Goal: Book appointment/travel/reservation

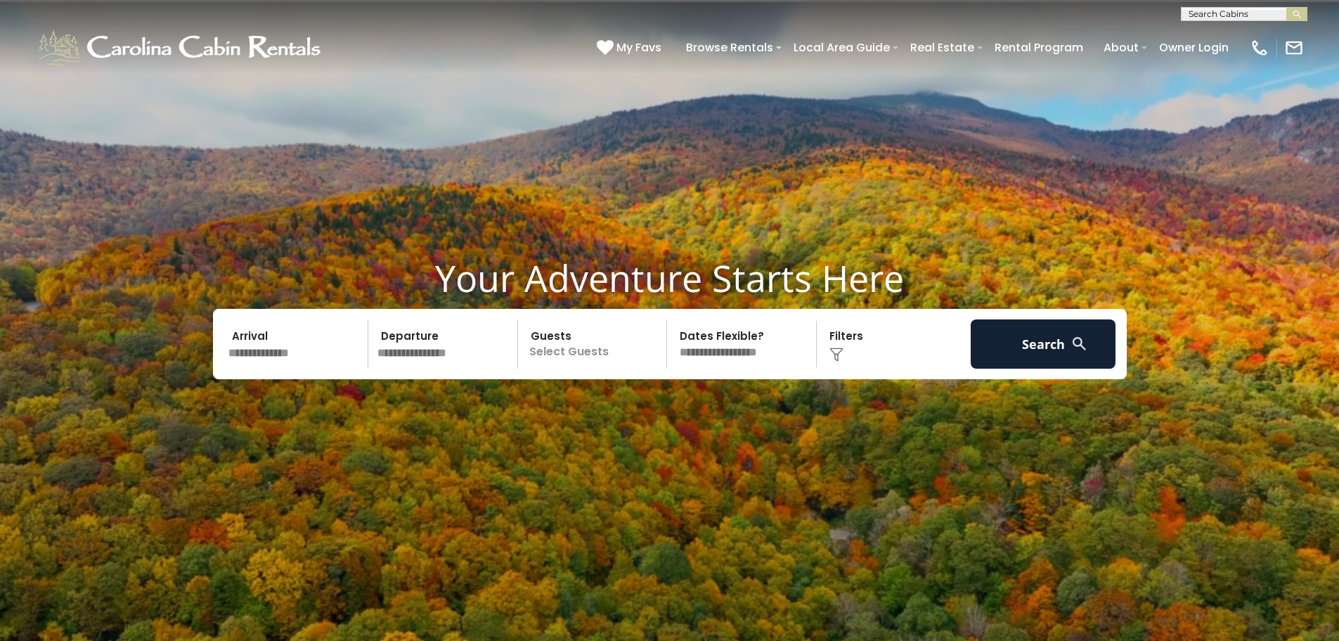
click at [1199, 16] on input "text" at bounding box center [1243, 17] width 123 height 14
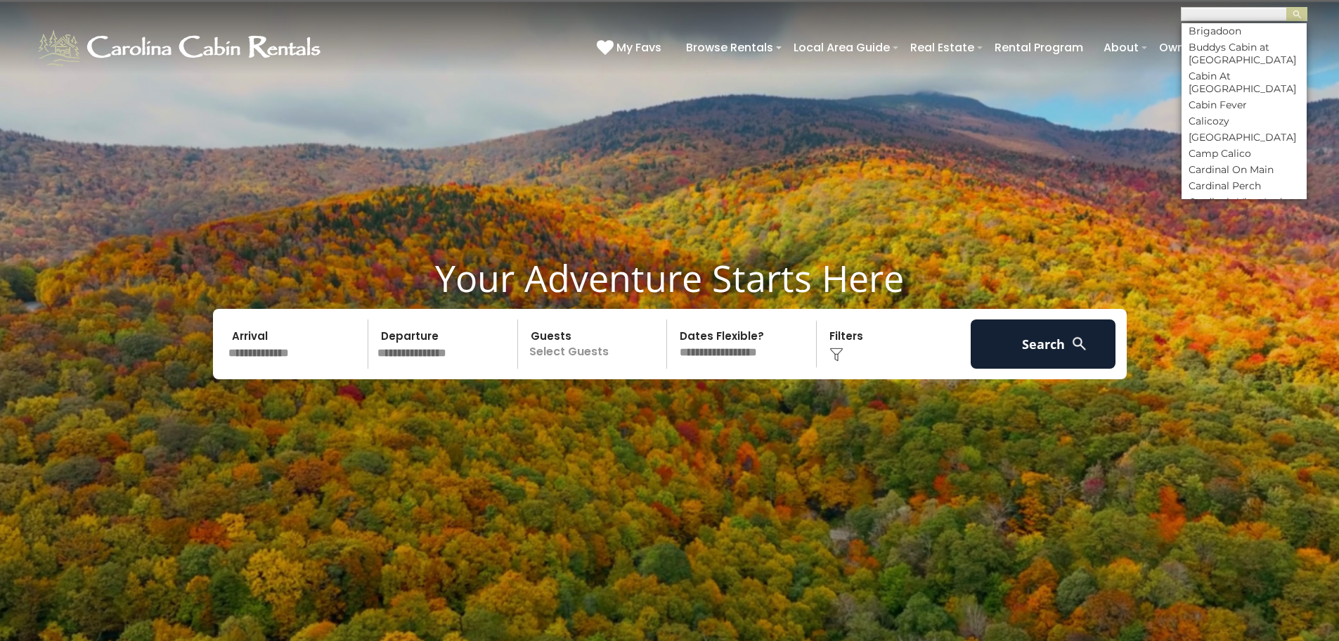
scroll to position [1687, 0]
click at [1222, 57] on li "Calicozy" at bounding box center [1244, 50] width 125 height 13
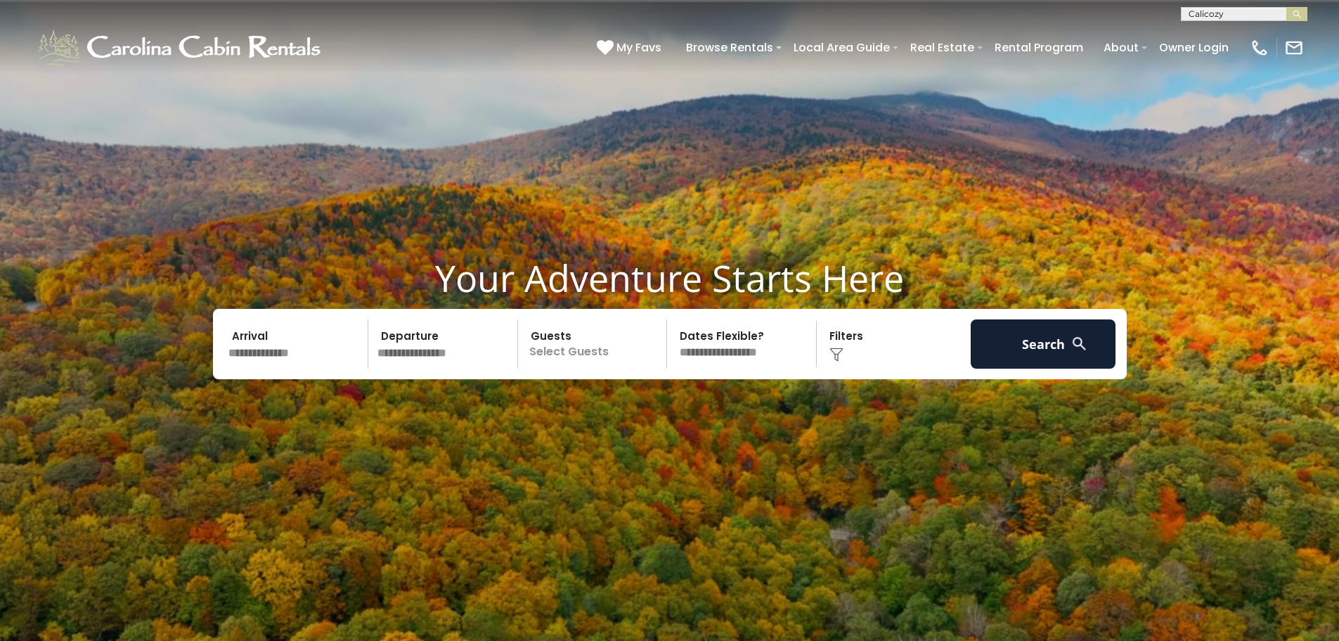
click at [1236, 15] on input "text" at bounding box center [1243, 16] width 123 height 14
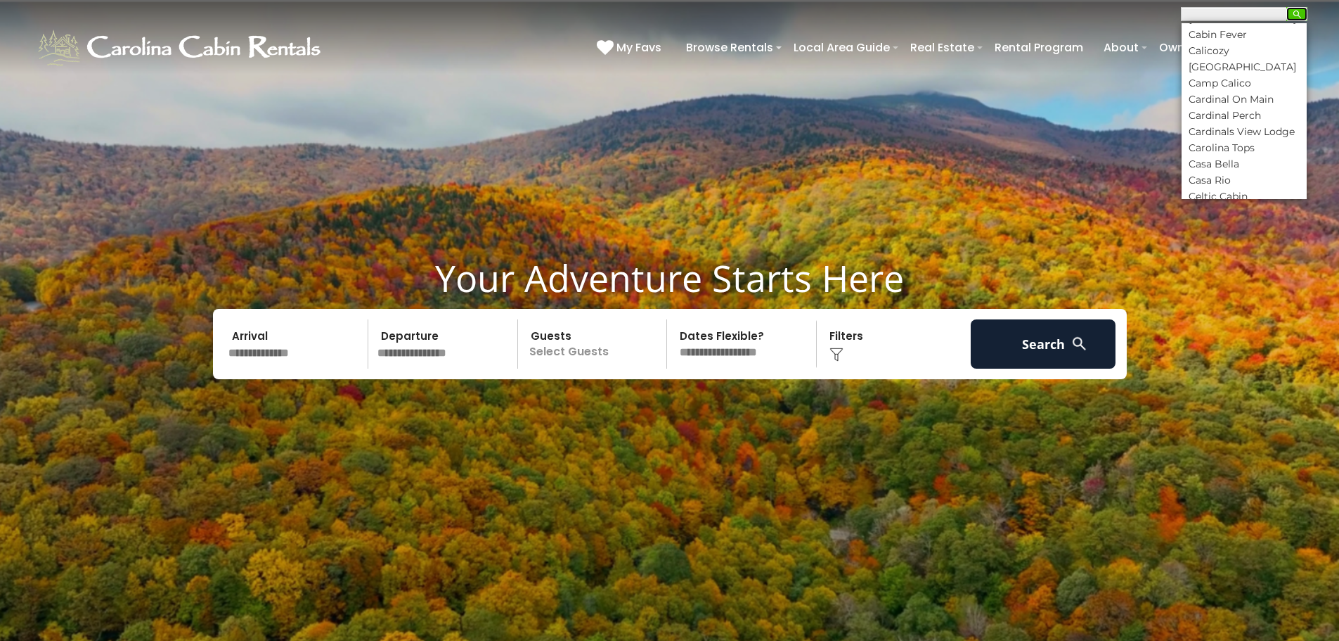
click at [1297, 15] on img "submit" at bounding box center [1297, 14] width 11 height 11
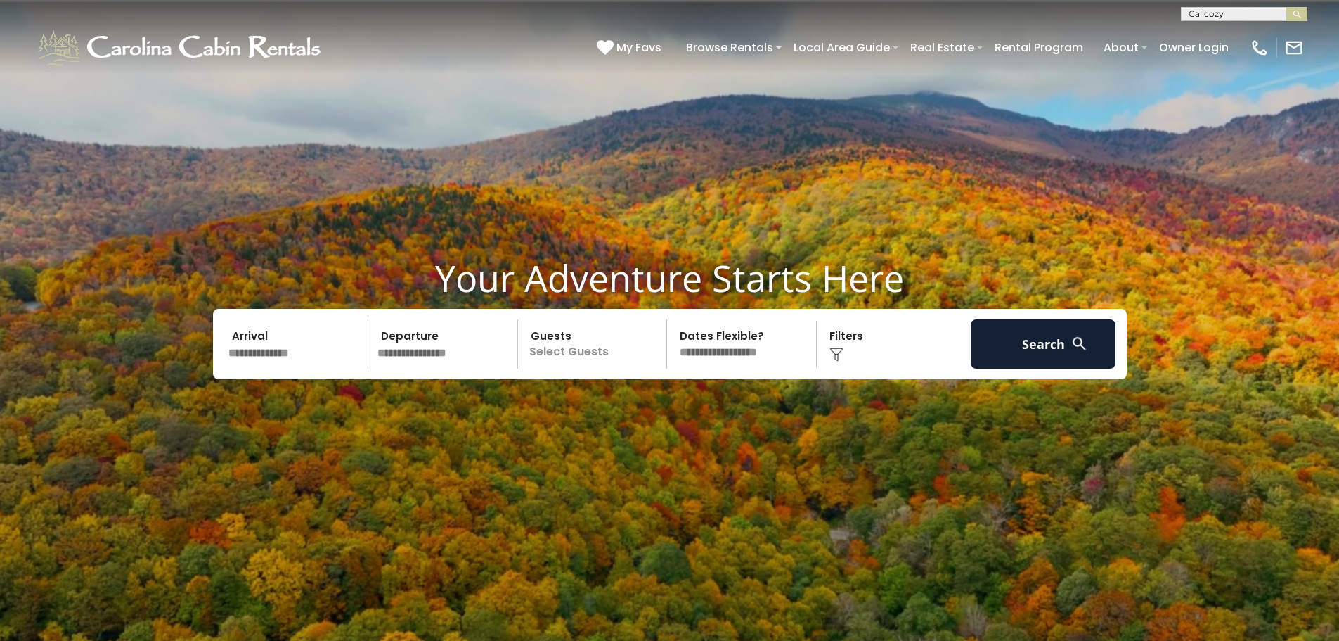
click at [1220, 19] on input "text" at bounding box center [1243, 16] width 123 height 14
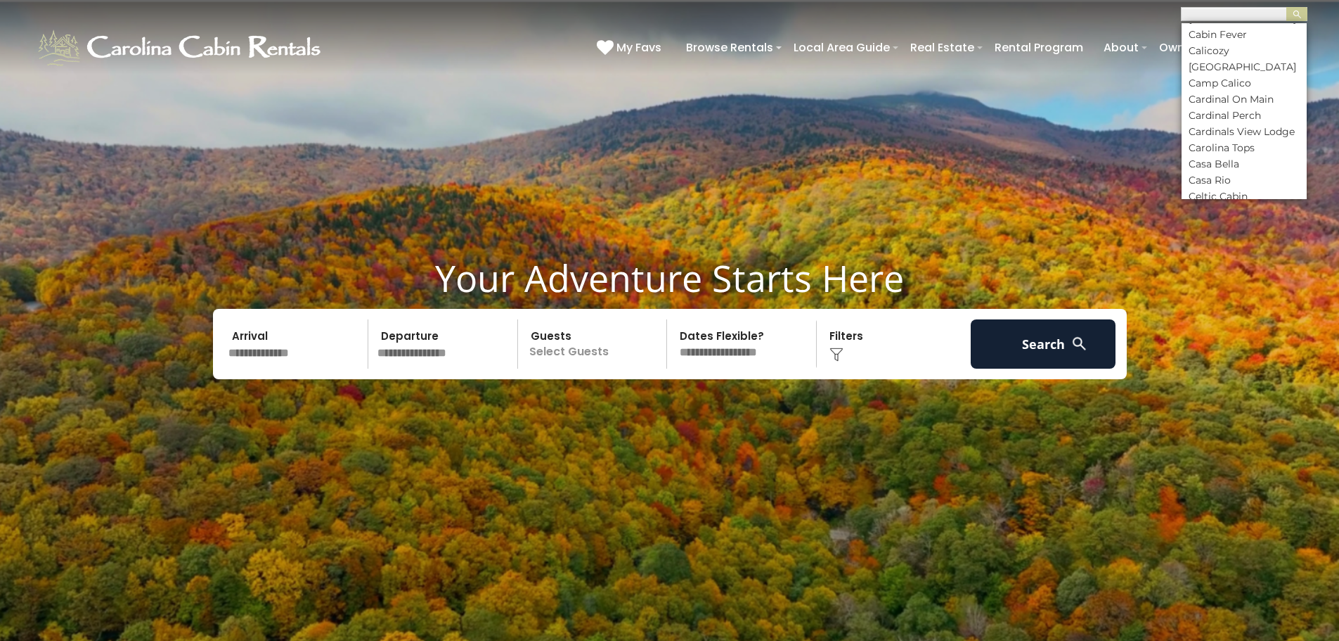
click at [1220, 19] on input "text" at bounding box center [1243, 16] width 123 height 14
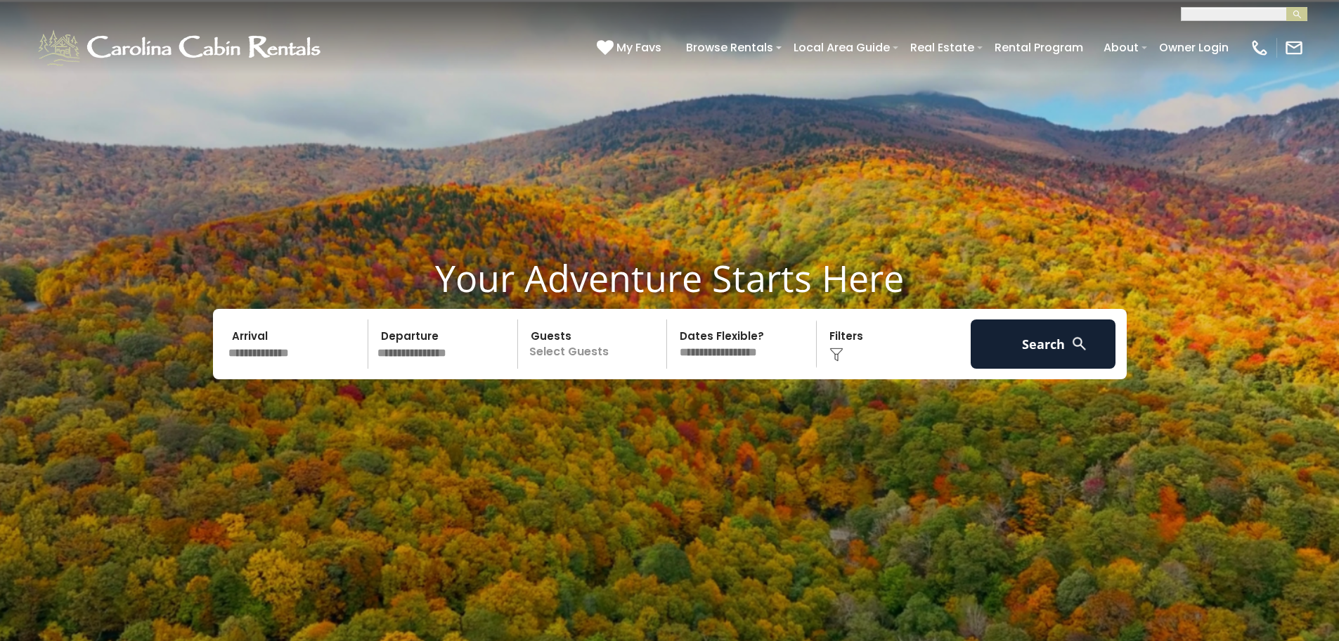
click at [1220, 19] on input "text" at bounding box center [1243, 16] width 123 height 14
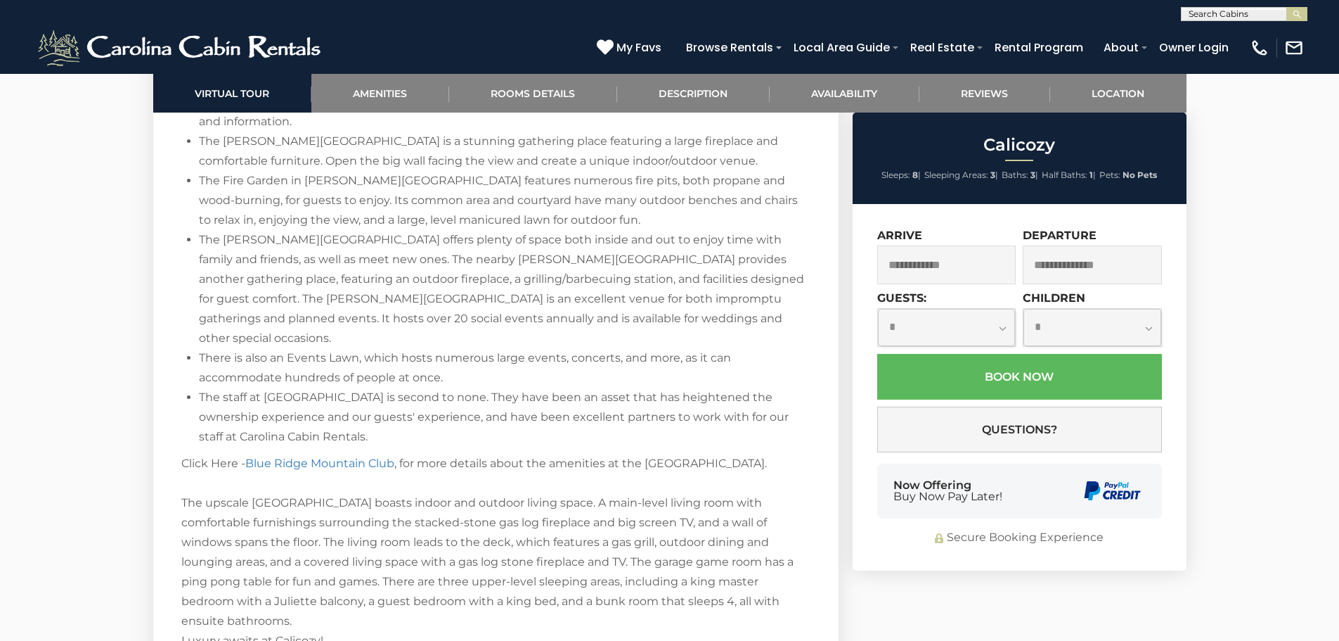
scroll to position [2461, 0]
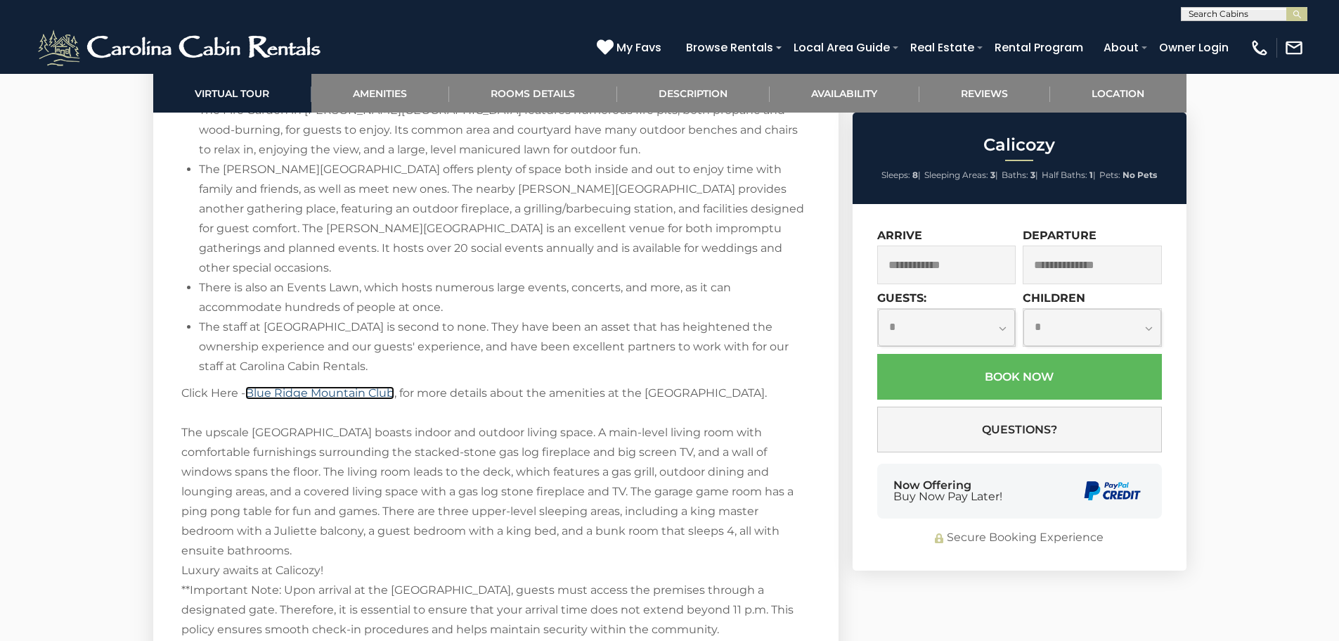
click at [312, 386] on link "Blue Ridge Mountain Club" at bounding box center [319, 392] width 149 height 13
